Goal: Transaction & Acquisition: Subscribe to service/newsletter

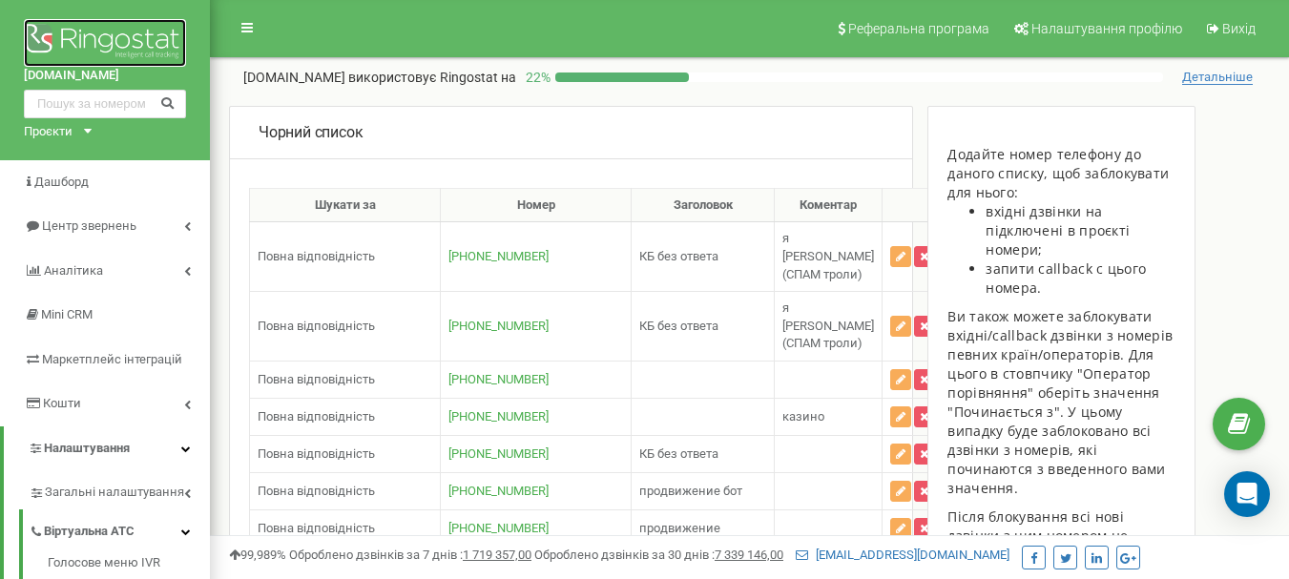
click at [106, 33] on img at bounding box center [105, 43] width 162 height 48
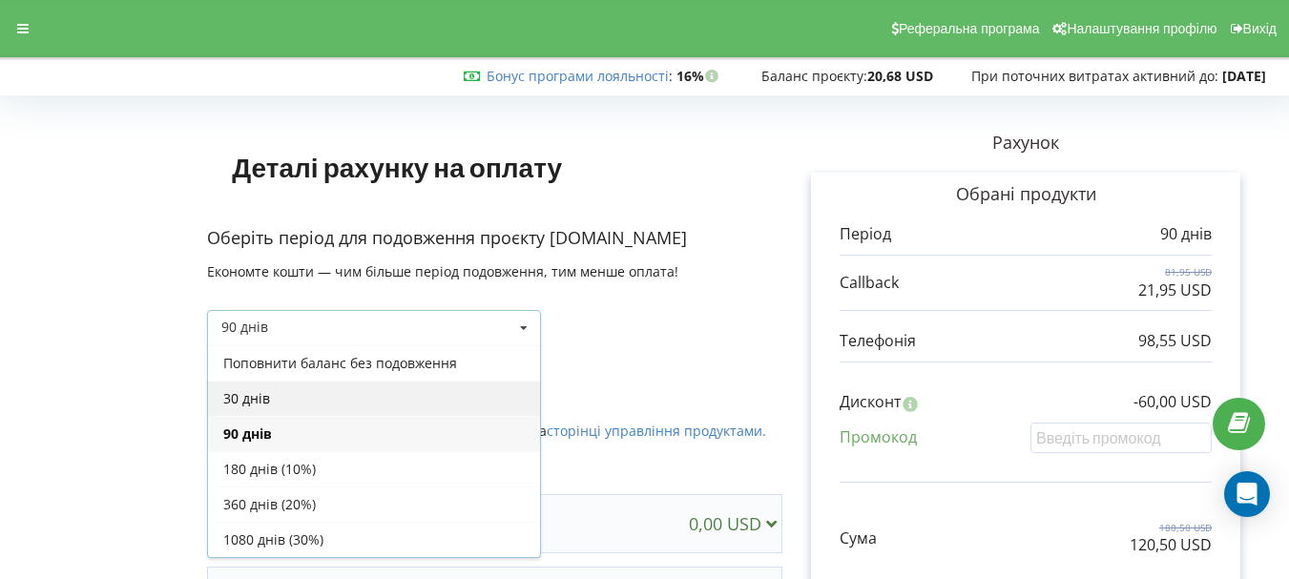
click at [260, 397] on div "30 днів" at bounding box center [374, 398] width 332 height 35
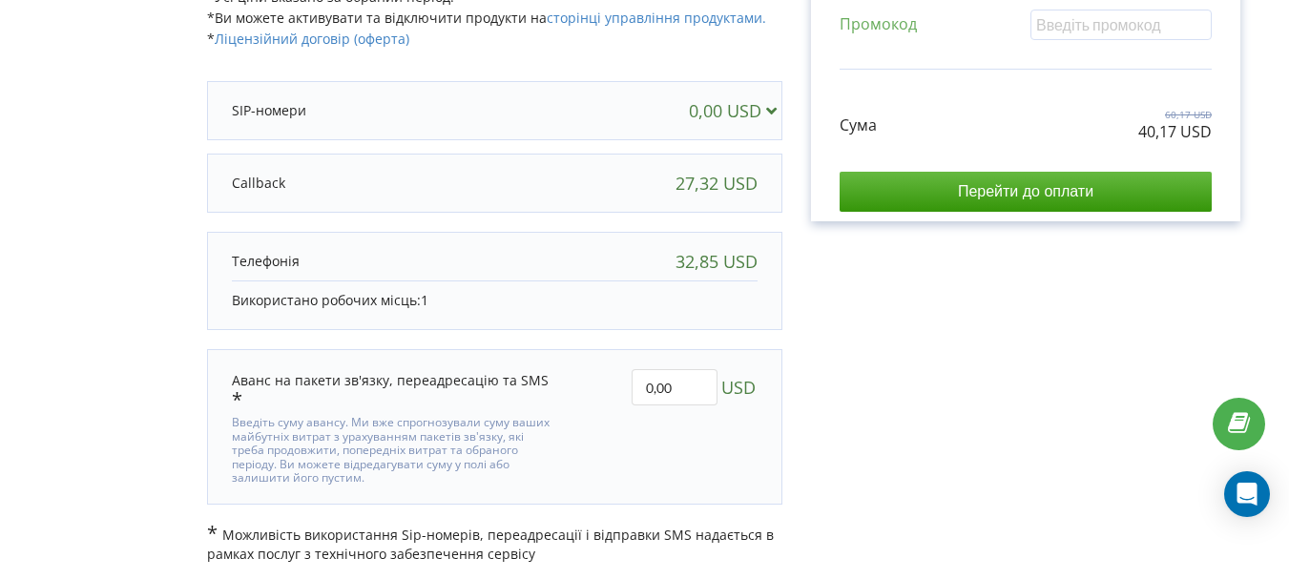
scroll to position [416, 0]
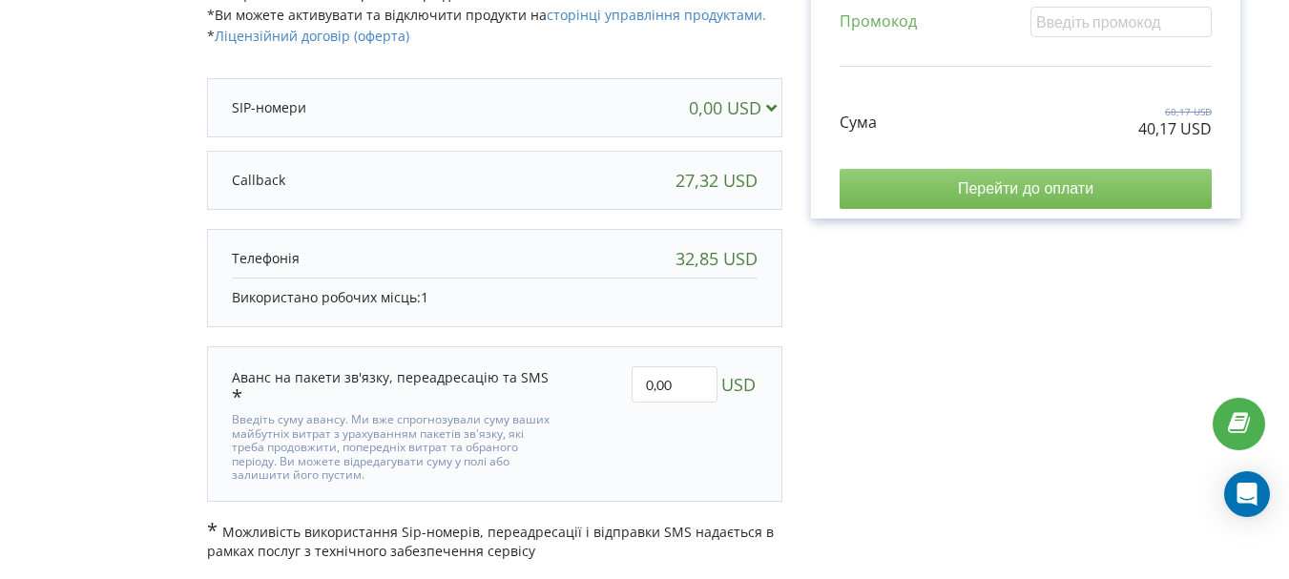
click at [1044, 196] on input "Перейти до оплати" at bounding box center [1026, 189] width 372 height 40
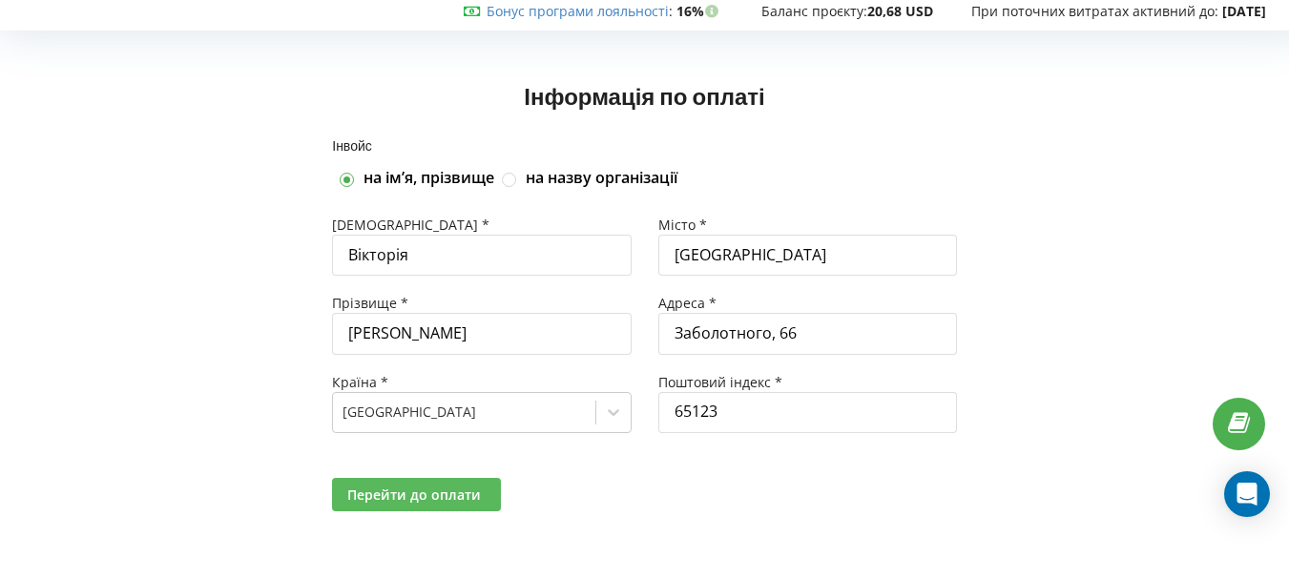
click at [426, 487] on span "Перейти до оплати" at bounding box center [414, 495] width 134 height 18
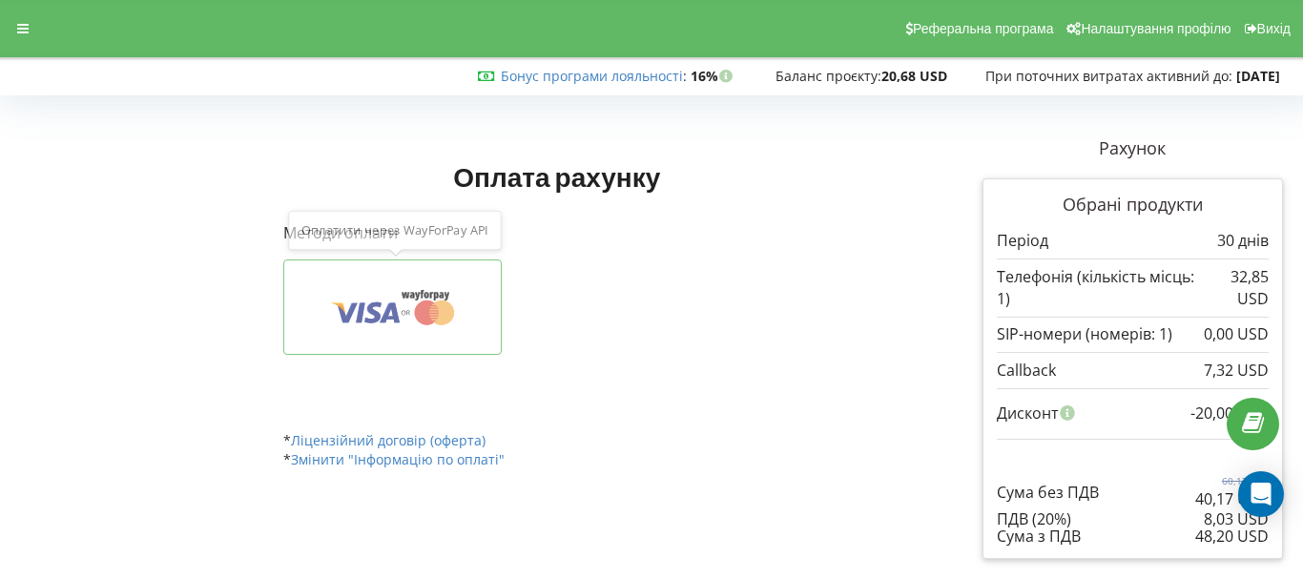
click at [348, 324] on icon at bounding box center [392, 307] width 159 height 36
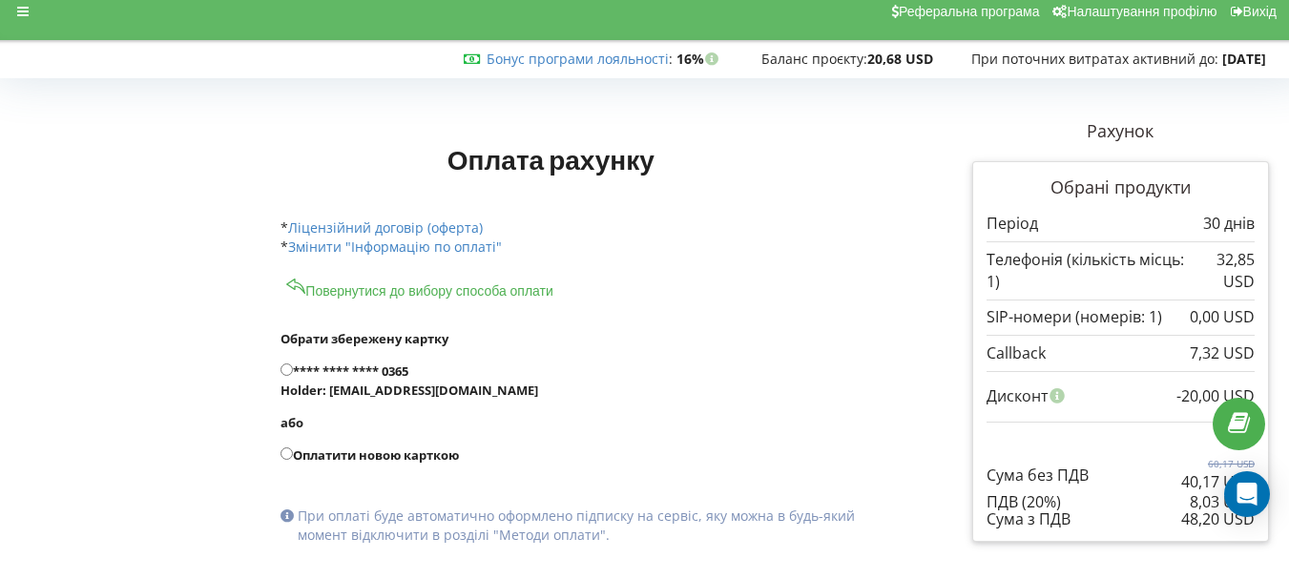
scroll to position [31, 0]
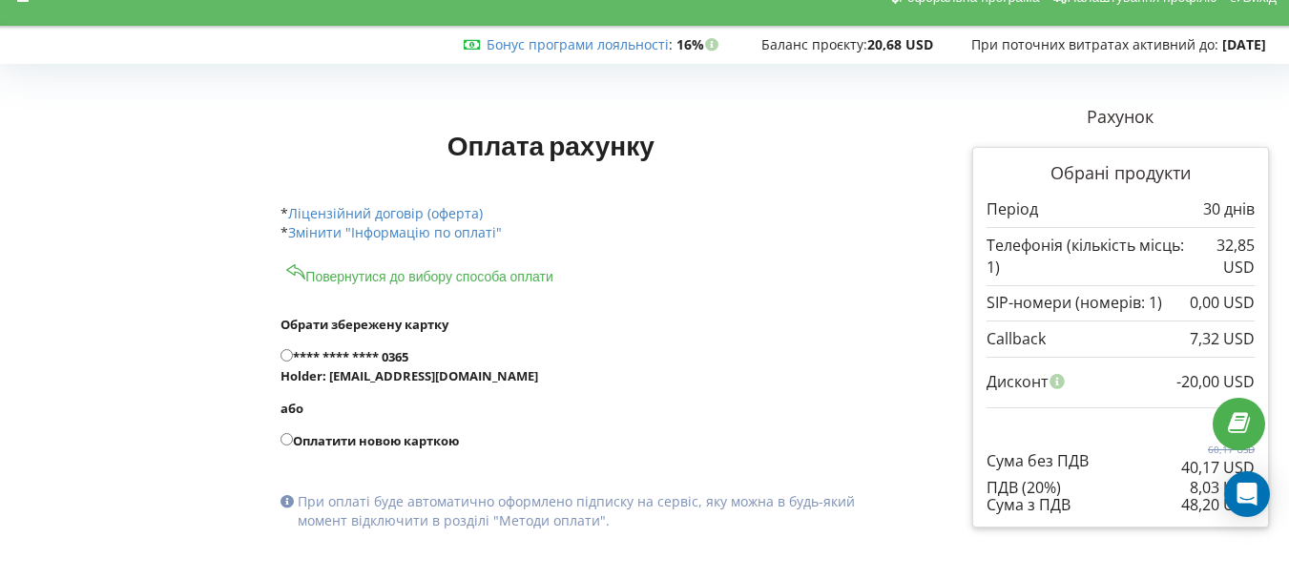
click at [289, 352] on input "**** **** **** 0365 Holder: [EMAIL_ADDRESS][DOMAIN_NAME]" at bounding box center [286, 355] width 12 height 12
radio input "true"
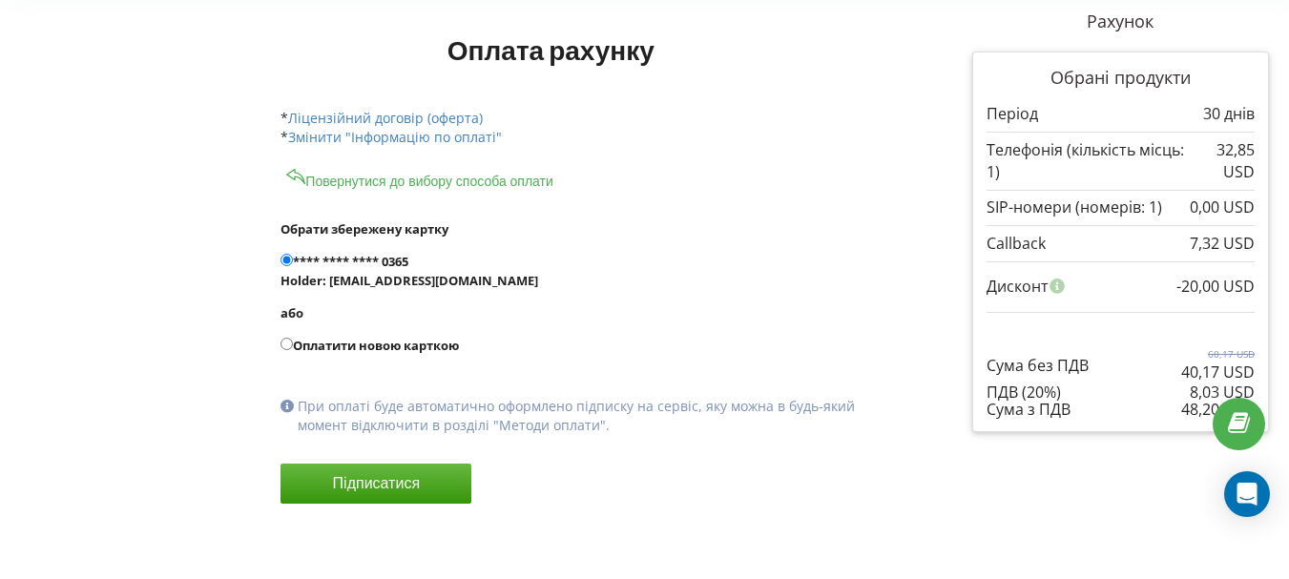
scroll to position [129, 0]
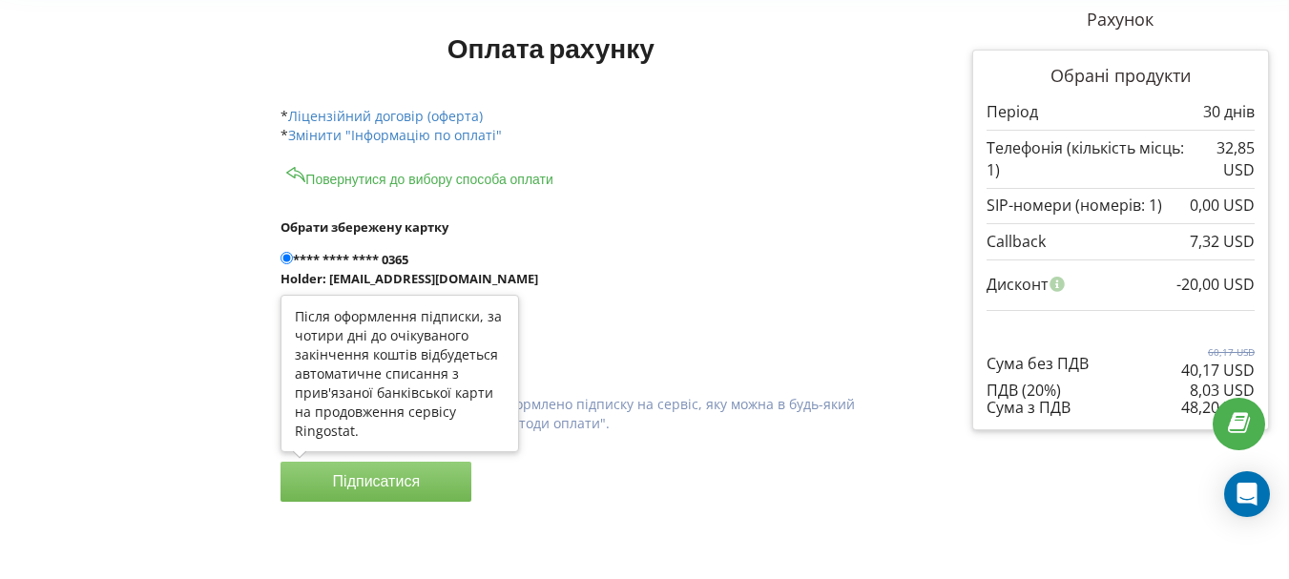
click at [429, 468] on button "Підписатися" at bounding box center [375, 482] width 191 height 40
